Goal: Find specific page/section: Find specific page/section

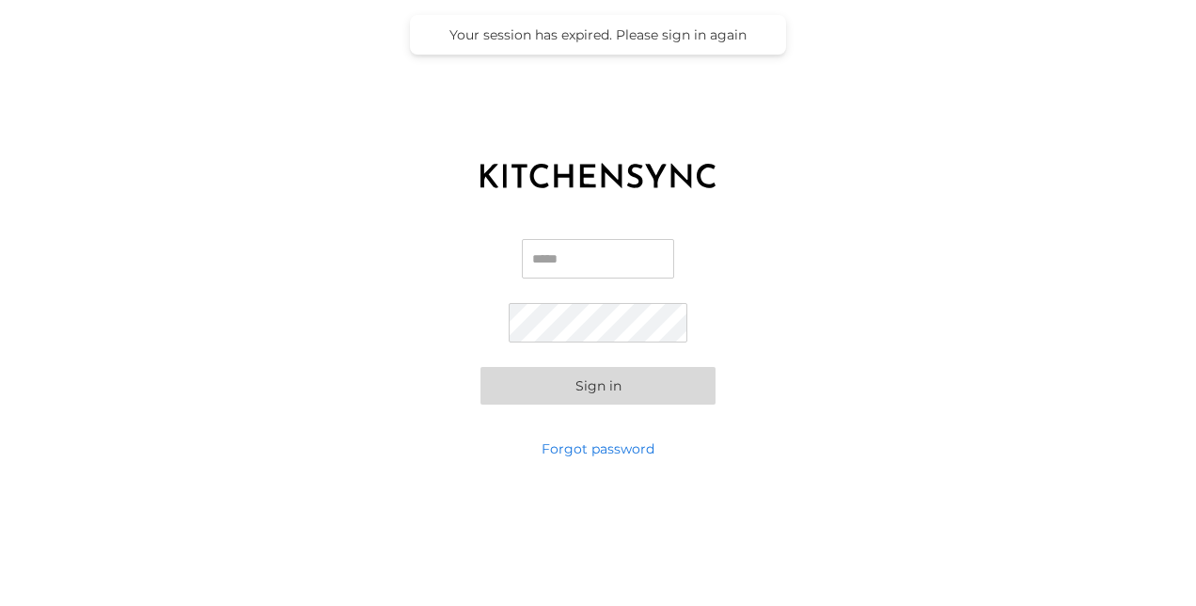
type input "**********"
click at [572, 402] on button "Sign in" at bounding box center [598, 386] width 235 height 38
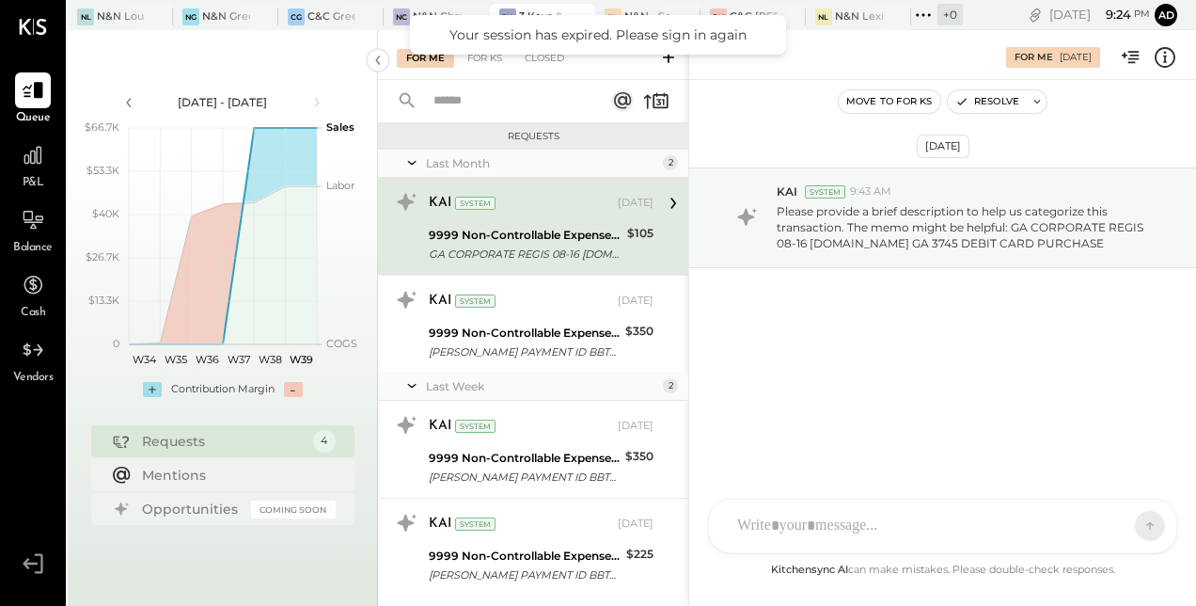
scroll to position [41, 0]
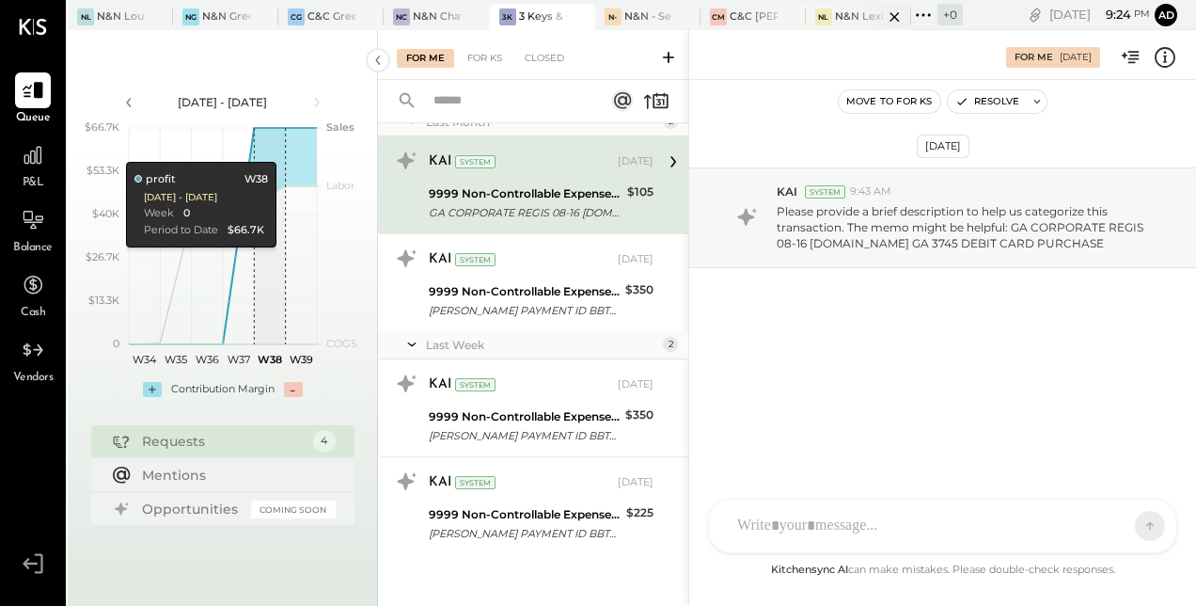
click at [848, 8] on div at bounding box center [878, 16] width 66 height 25
